Goal: Transaction & Acquisition: Purchase product/service

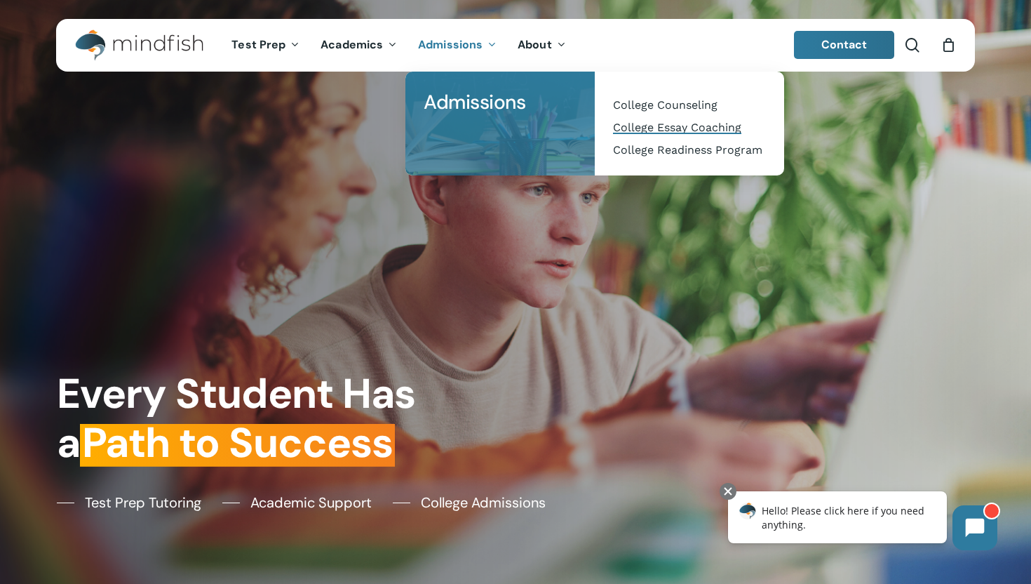
click at [624, 124] on span "College Essay Coaching" at bounding box center [677, 127] width 128 height 13
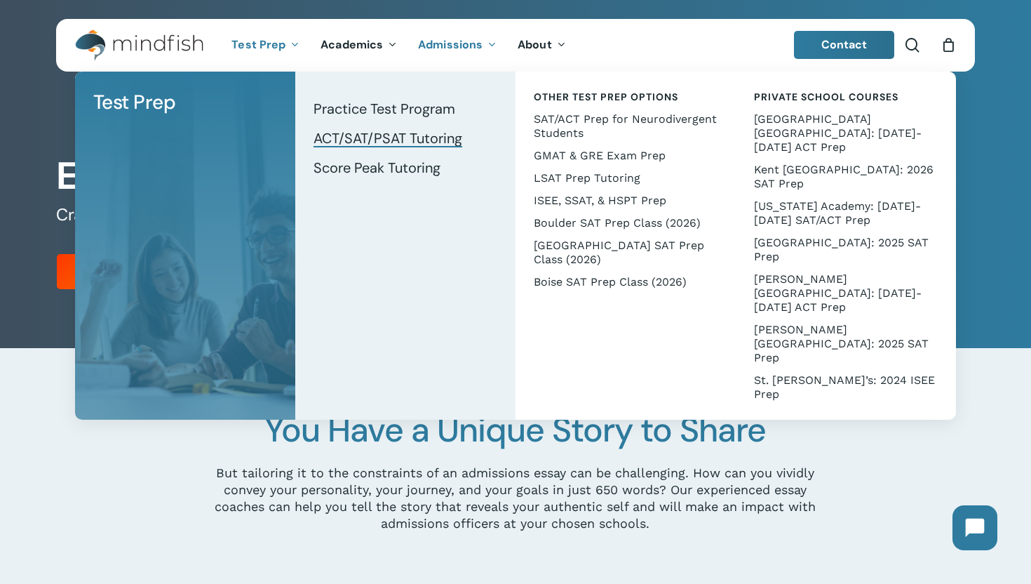
click at [380, 133] on span "ACT/SAT/PSAT Tutoring" at bounding box center [388, 138] width 149 height 18
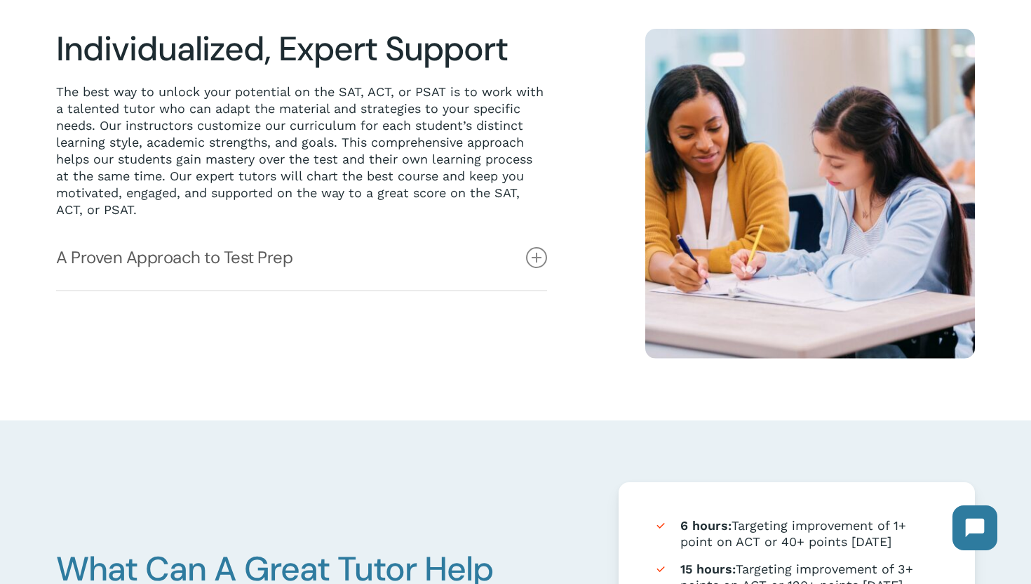
scroll to position [653, 0]
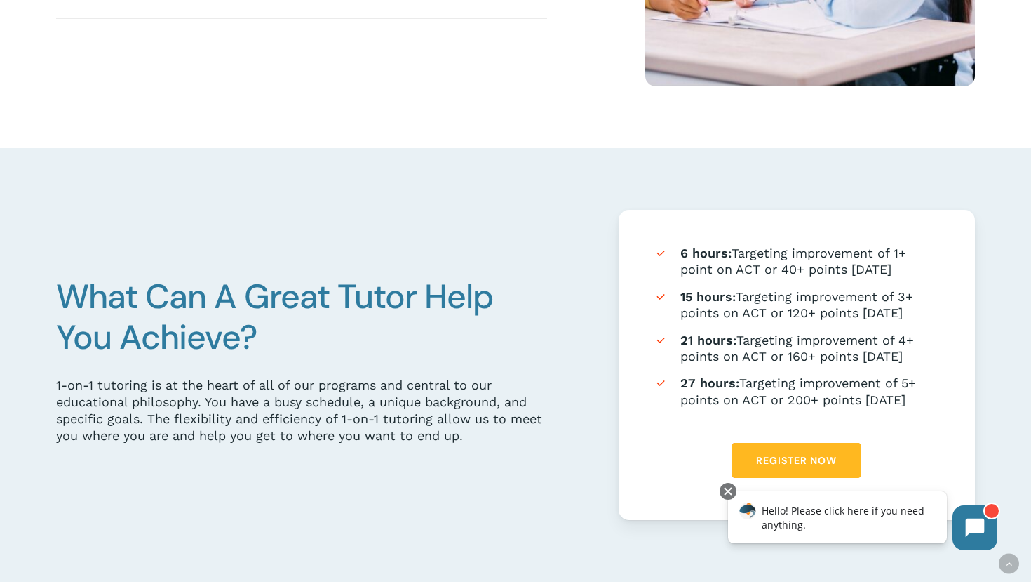
click at [789, 454] on span "Register Now" at bounding box center [796, 460] width 81 height 14
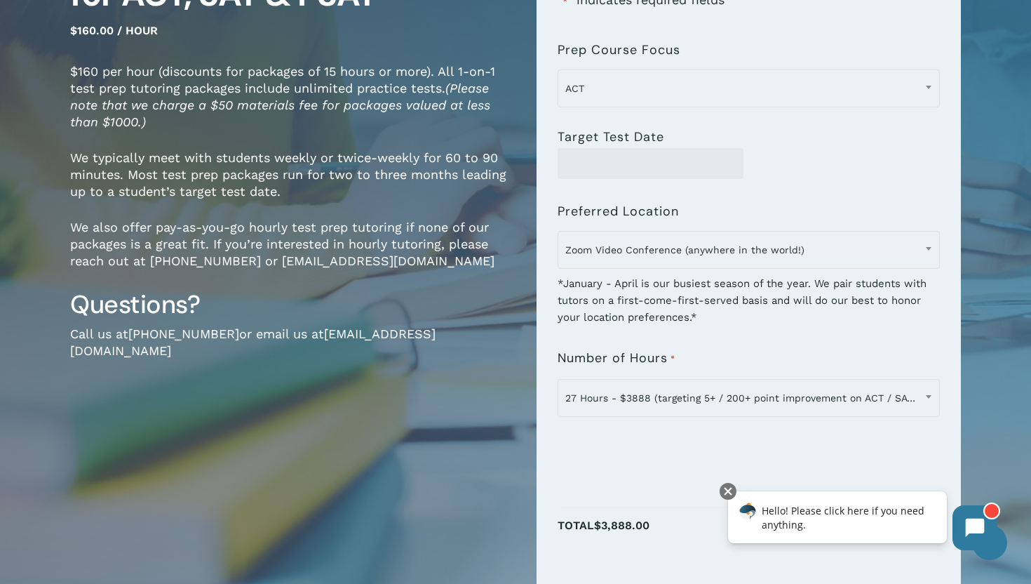
scroll to position [200, 0]
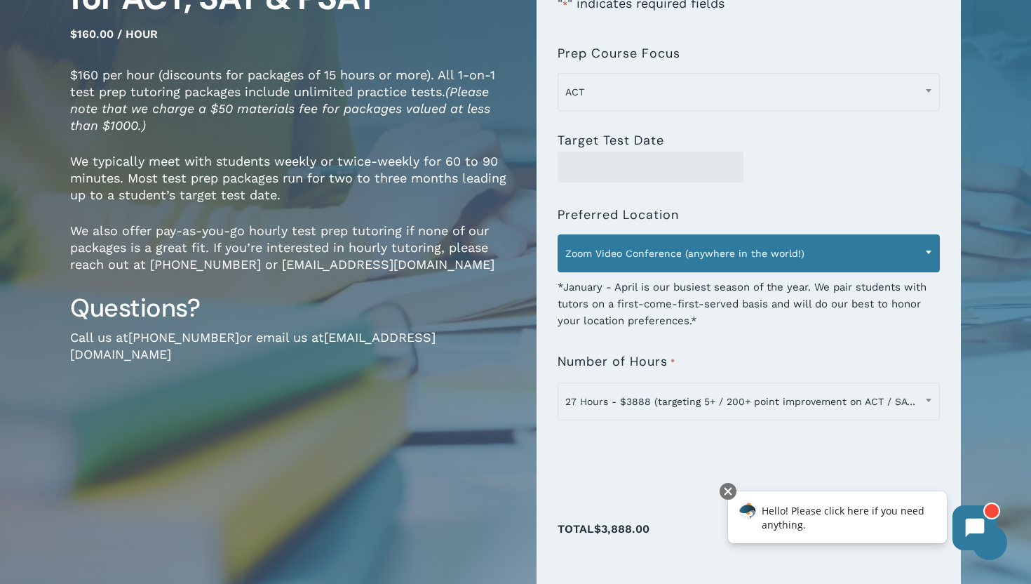
click at [646, 242] on span "Zoom Video Conference (anywhere in the world!)" at bounding box center [748, 253] width 381 height 29
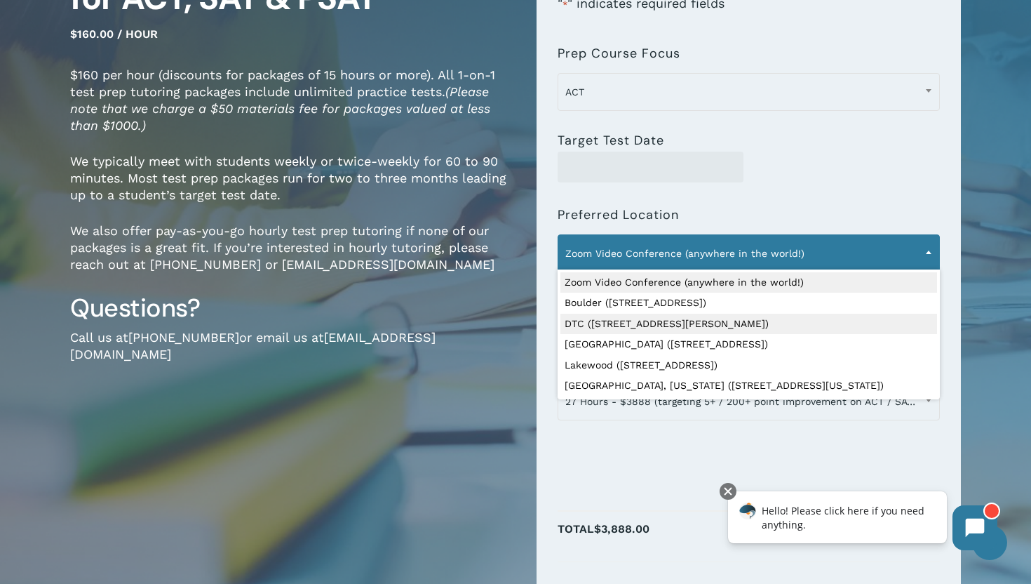
select select "**********"
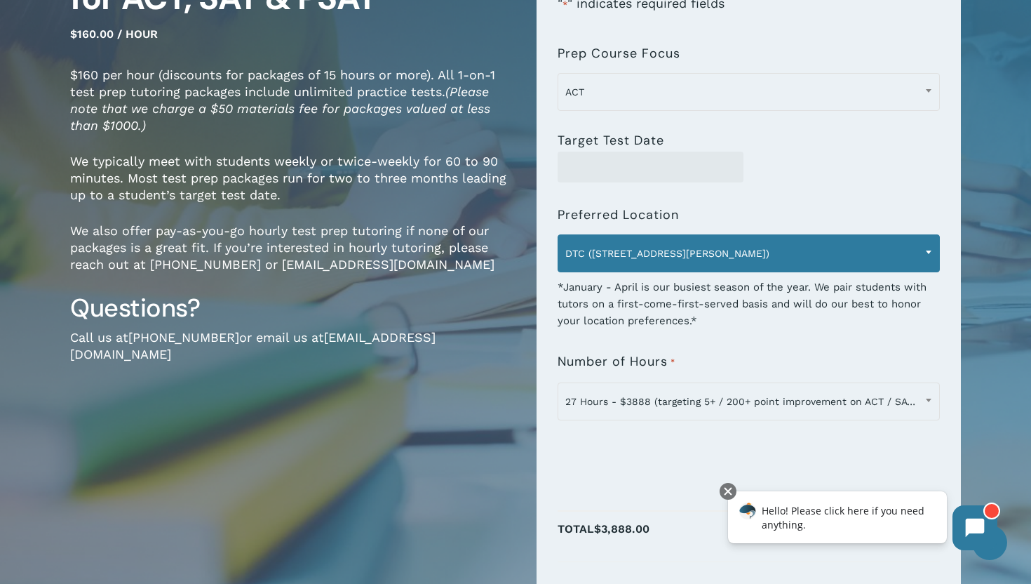
click at [683, 262] on span "DTC (7950 E. Prentice Ave.)" at bounding box center [748, 253] width 381 height 29
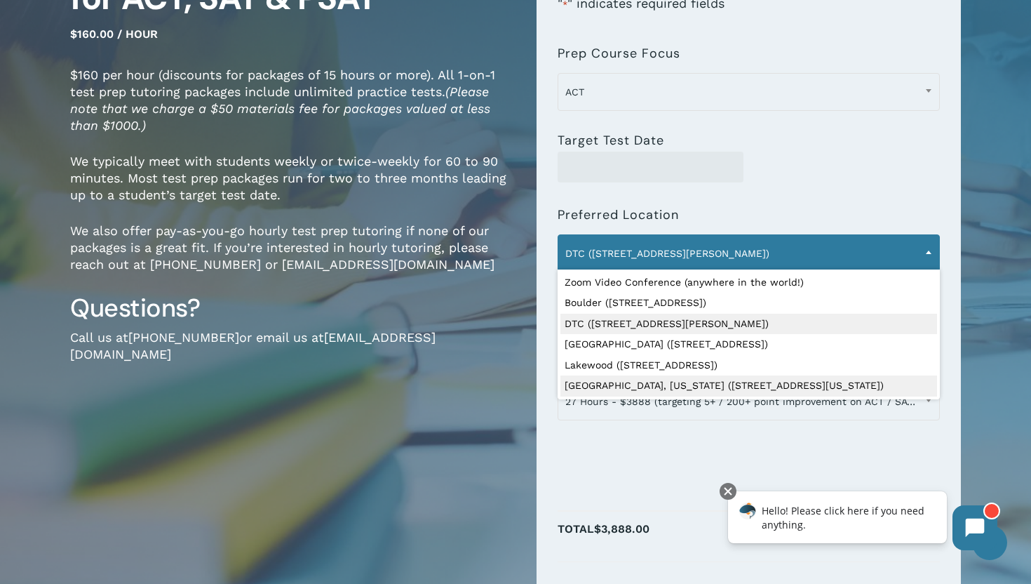
click at [480, 364] on div "1-on-1 Test Prep Tutoring for ACT, SAT & PSAT $160.00 / hour $160 per hour (dis…" at bounding box center [293, 310] width 446 height 746
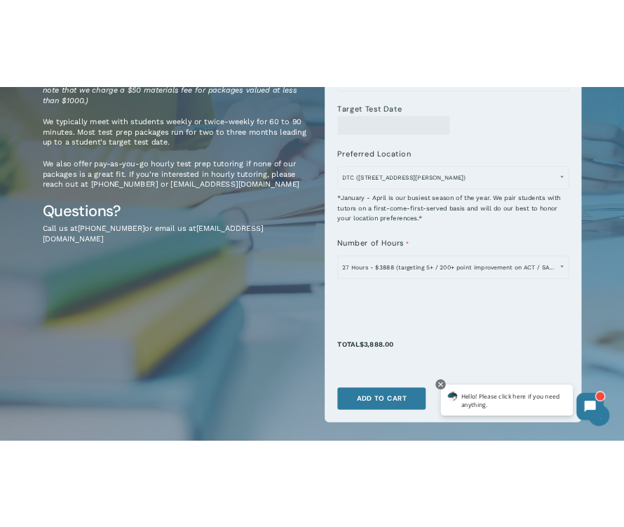
scroll to position [318, 0]
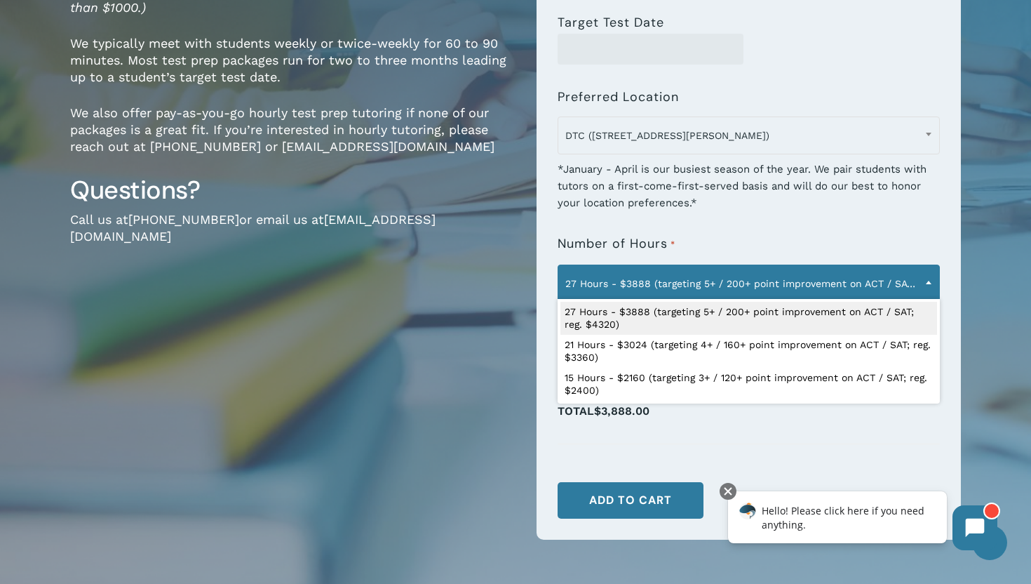
click at [626, 286] on span "27 Hours - $3888 (targeting 5+ / 200+ point improvement on ACT / SAT; reg. $432…" at bounding box center [748, 283] width 381 height 29
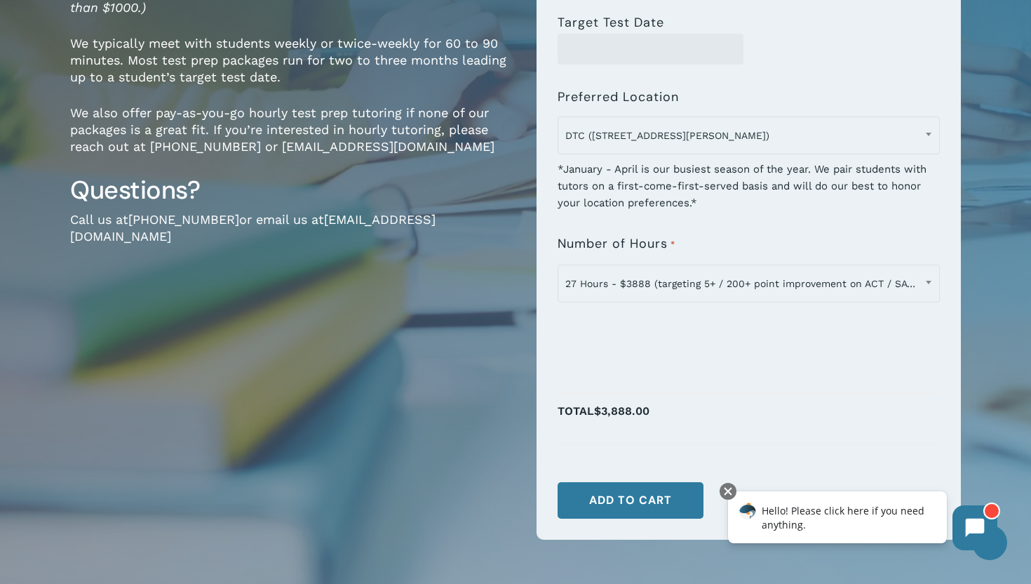
click at [338, 182] on h3 "Questions?" at bounding box center [293, 190] width 446 height 32
